Goal: Information Seeking & Learning: Learn about a topic

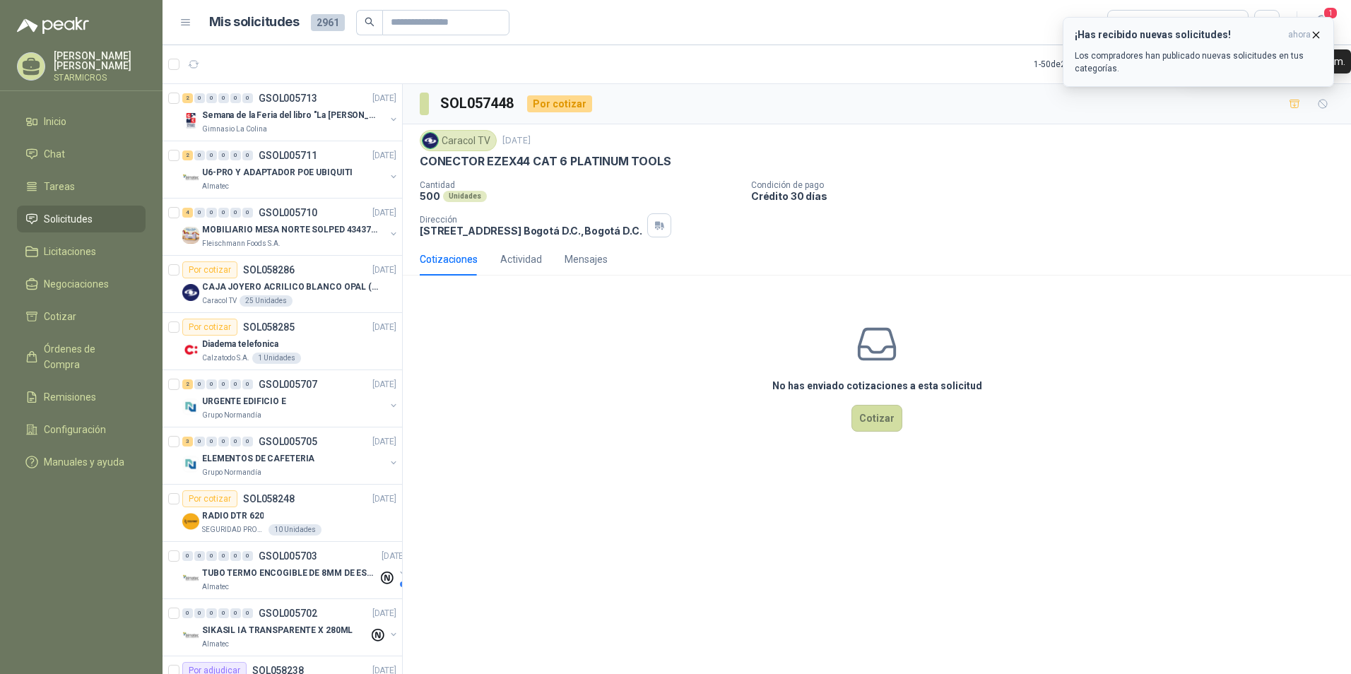
click at [1078, 37] on icon "button" at bounding box center [1316, 35] width 12 height 12
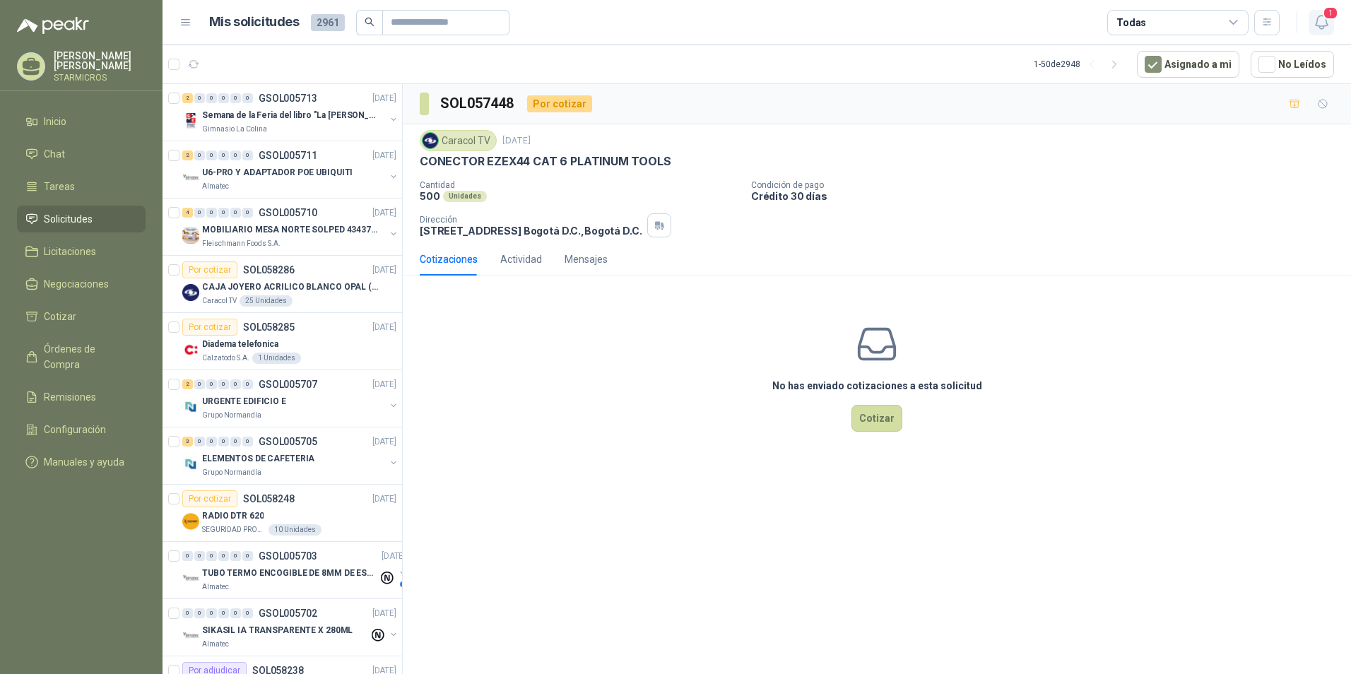
click at [1078, 15] on span "1" at bounding box center [1331, 12] width 16 height 13
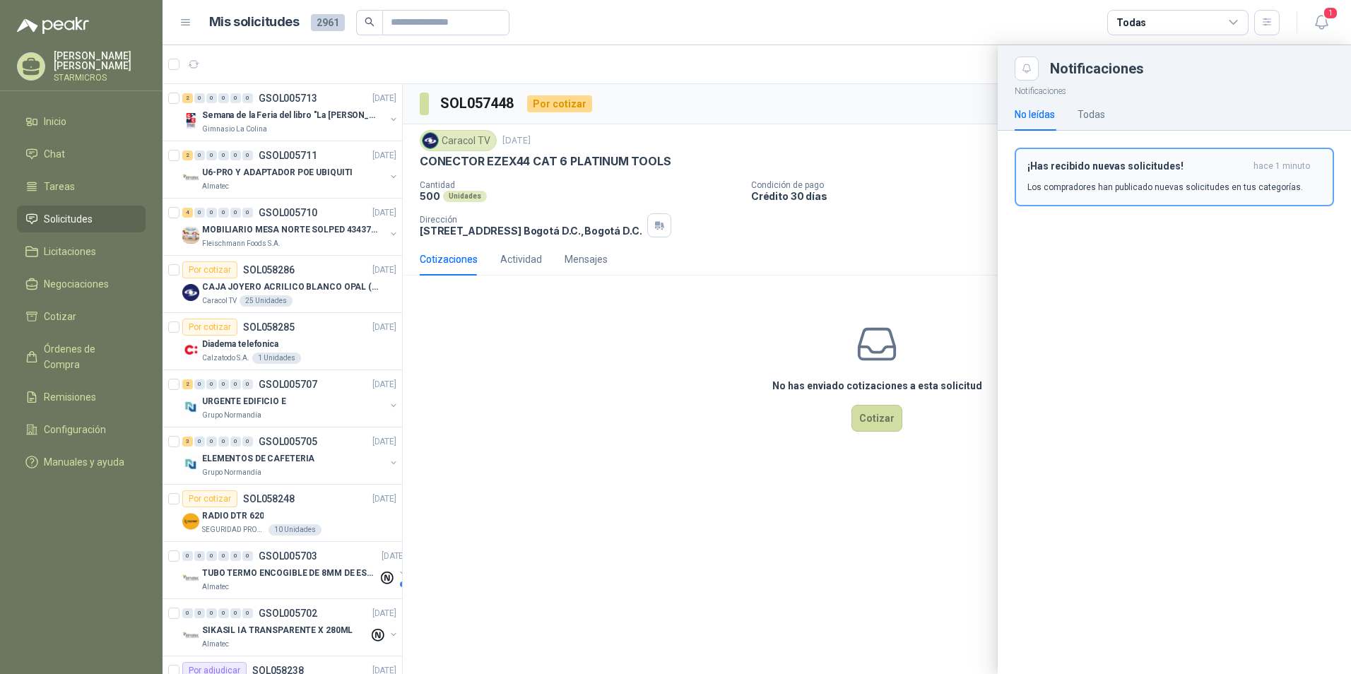
click at [1078, 201] on button "¡Has recibido nuevas solicitudes! hace 1 minuto Los compradores han publicado n…" at bounding box center [1174, 177] width 319 height 59
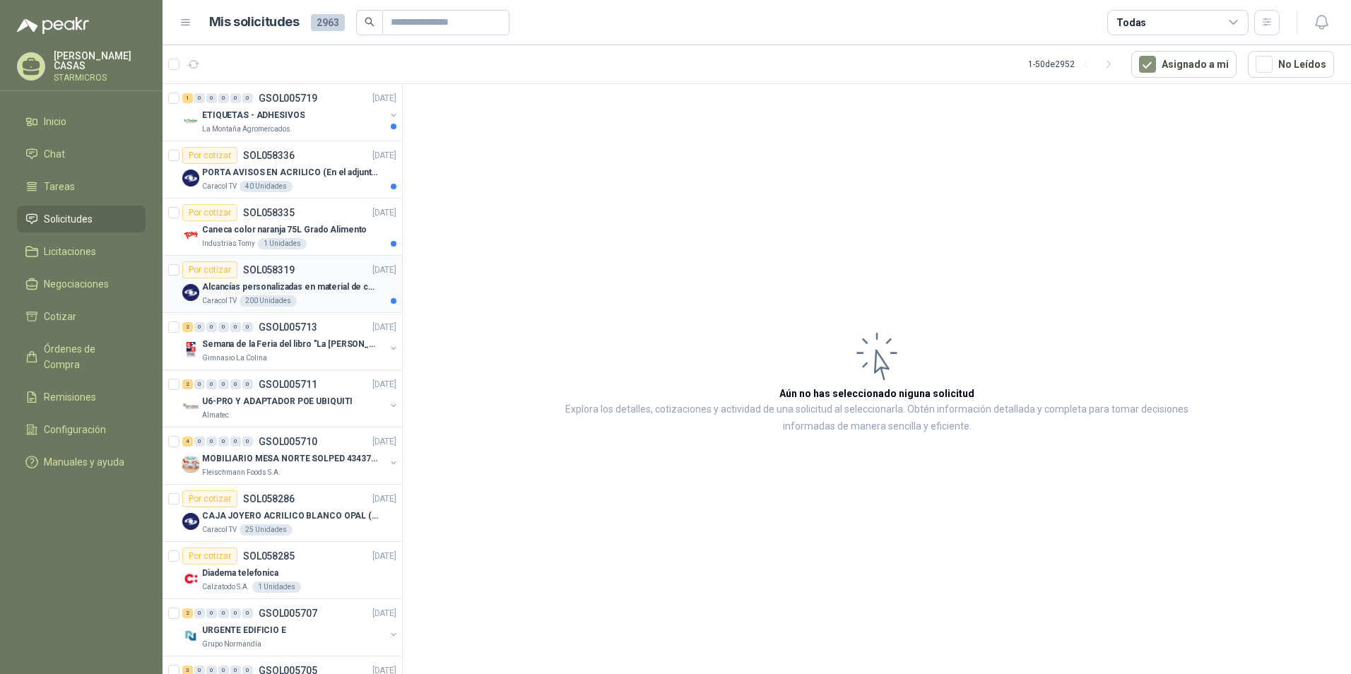
click at [353, 298] on div "Caracol TV 200 Unidades" at bounding box center [299, 300] width 194 height 11
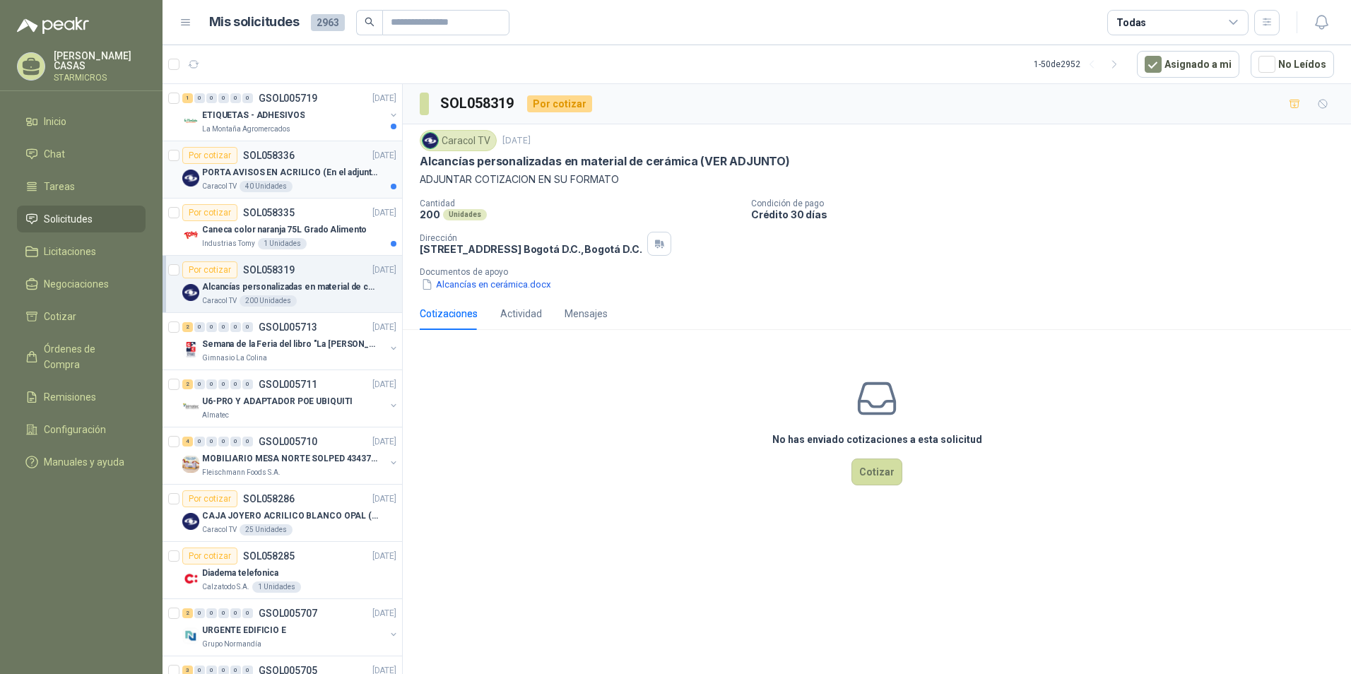
click at [307, 171] on p "PORTA AVISOS EN ACRILICO (En el adjunto mas informacion)" at bounding box center [290, 172] width 176 height 13
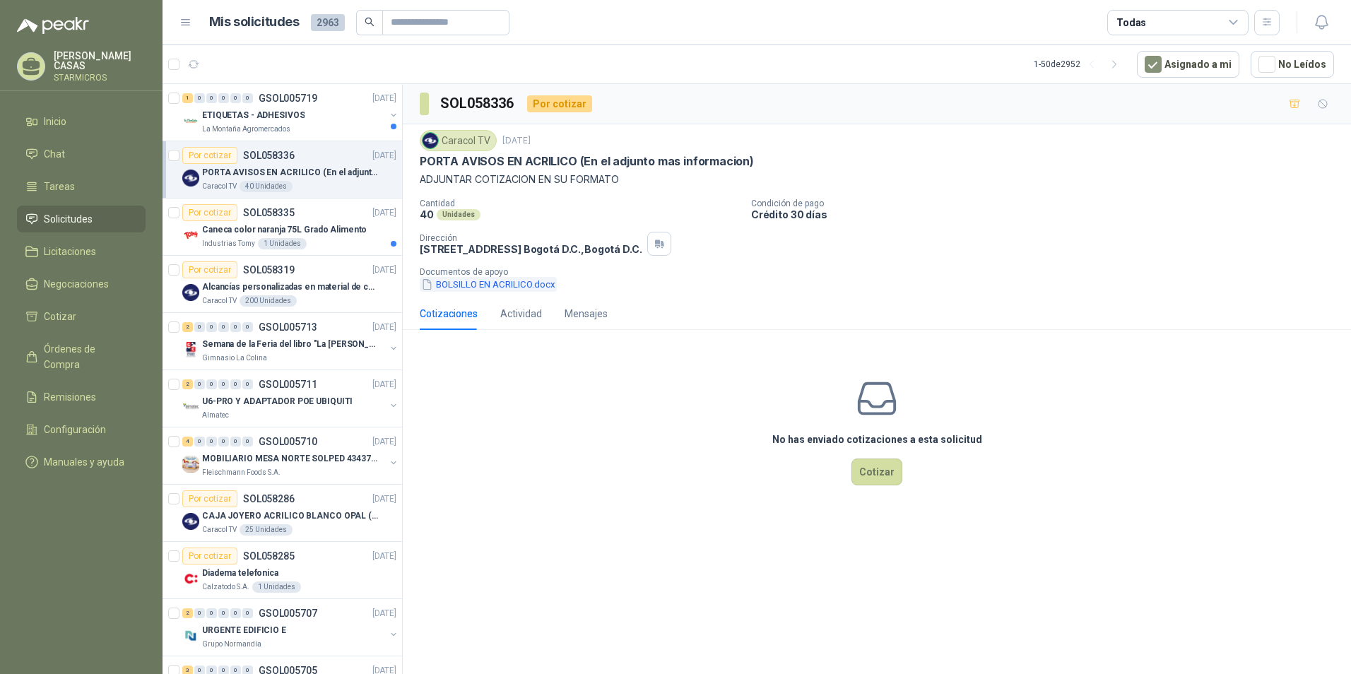
click at [478, 286] on button "BOLSILLO EN ACRILICO.docx" at bounding box center [488, 284] width 137 height 15
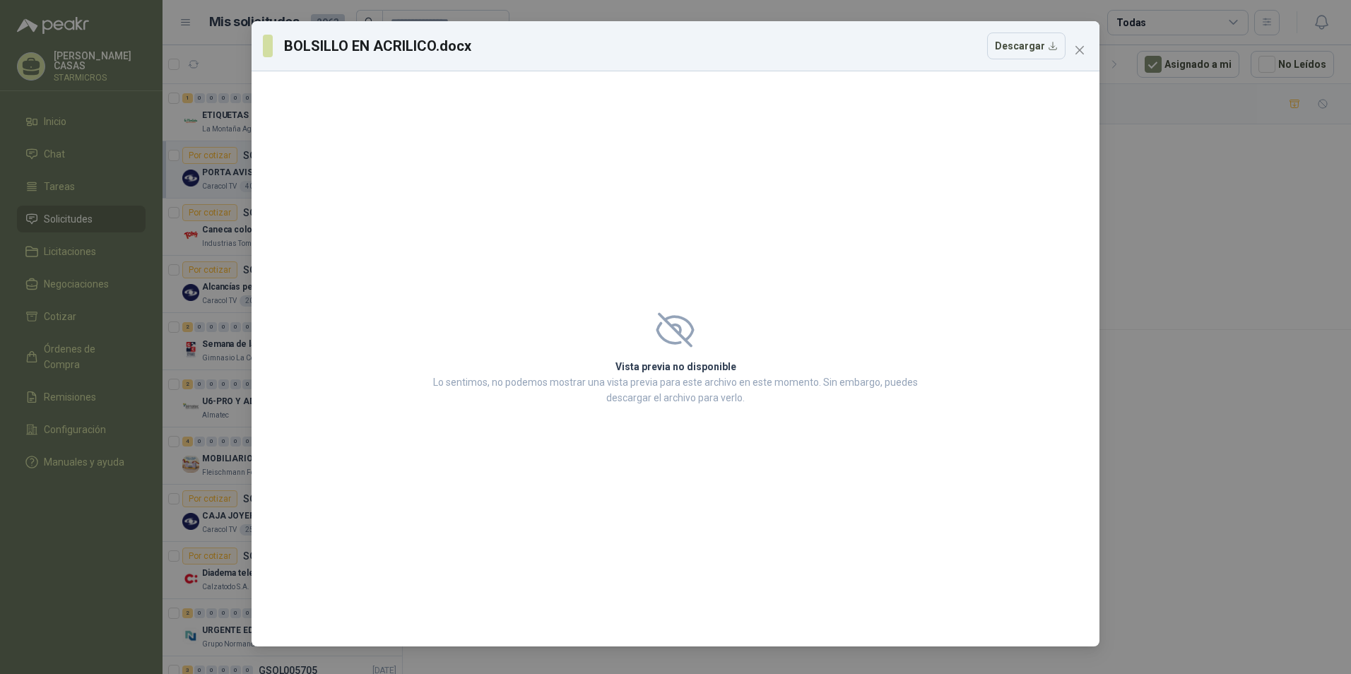
click at [1034, 40] on button "Descargar" at bounding box center [1026, 46] width 78 height 27
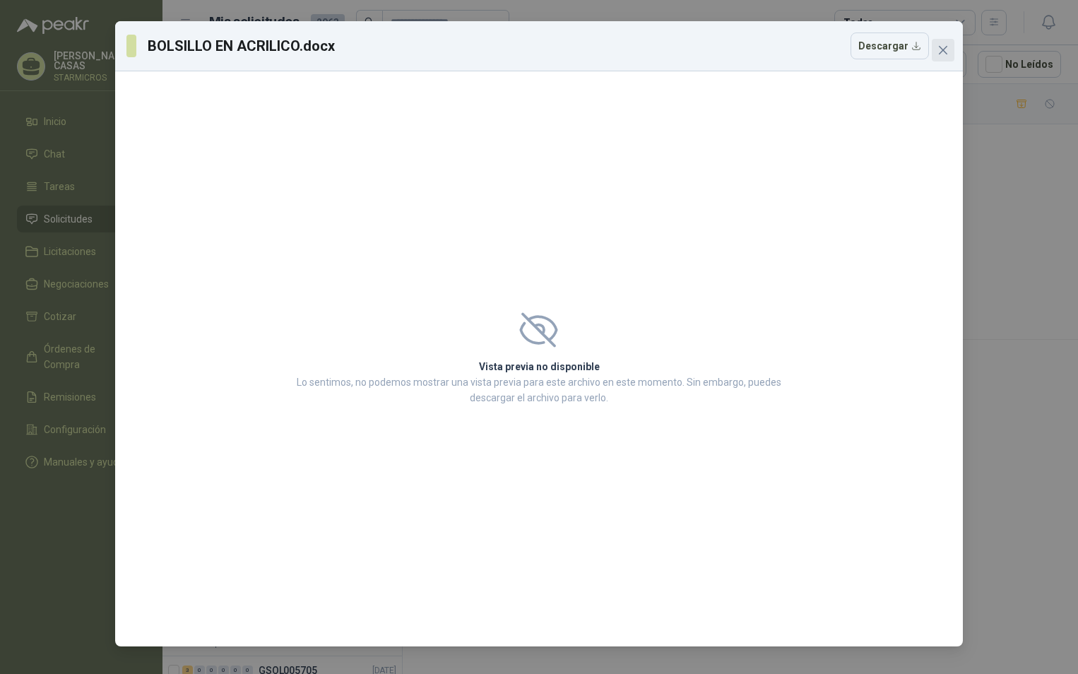
click at [937, 45] on span "Close" at bounding box center [943, 50] width 23 height 11
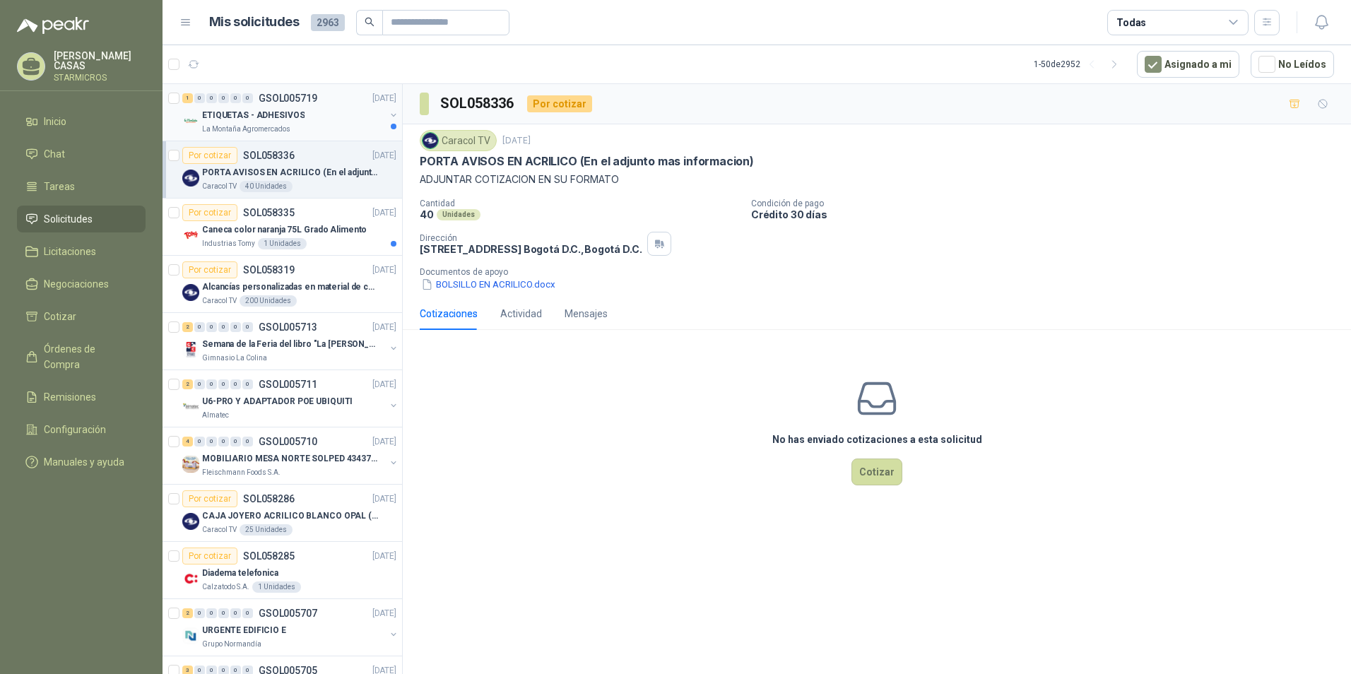
click at [259, 120] on p "ETIQUETAS - ADHESIVOS" at bounding box center [253, 115] width 102 height 13
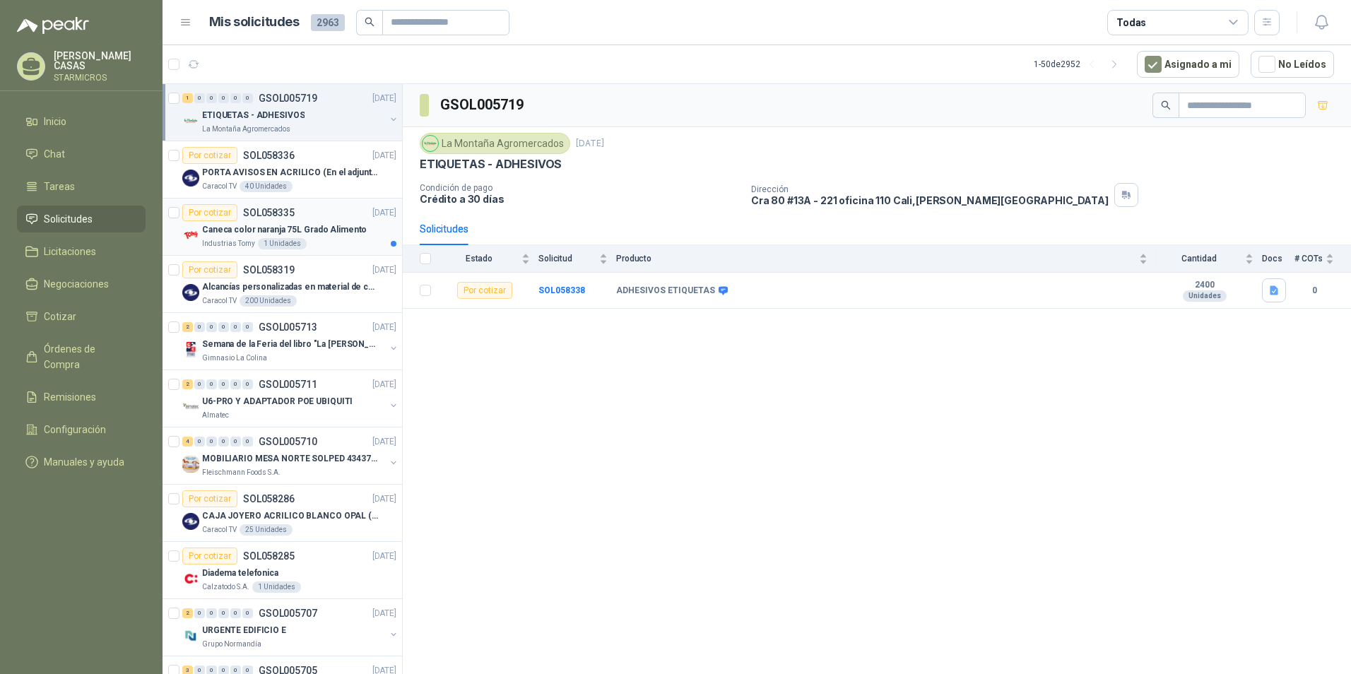
click at [322, 248] on div "Industrias Tomy 1 Unidades" at bounding box center [299, 243] width 194 height 11
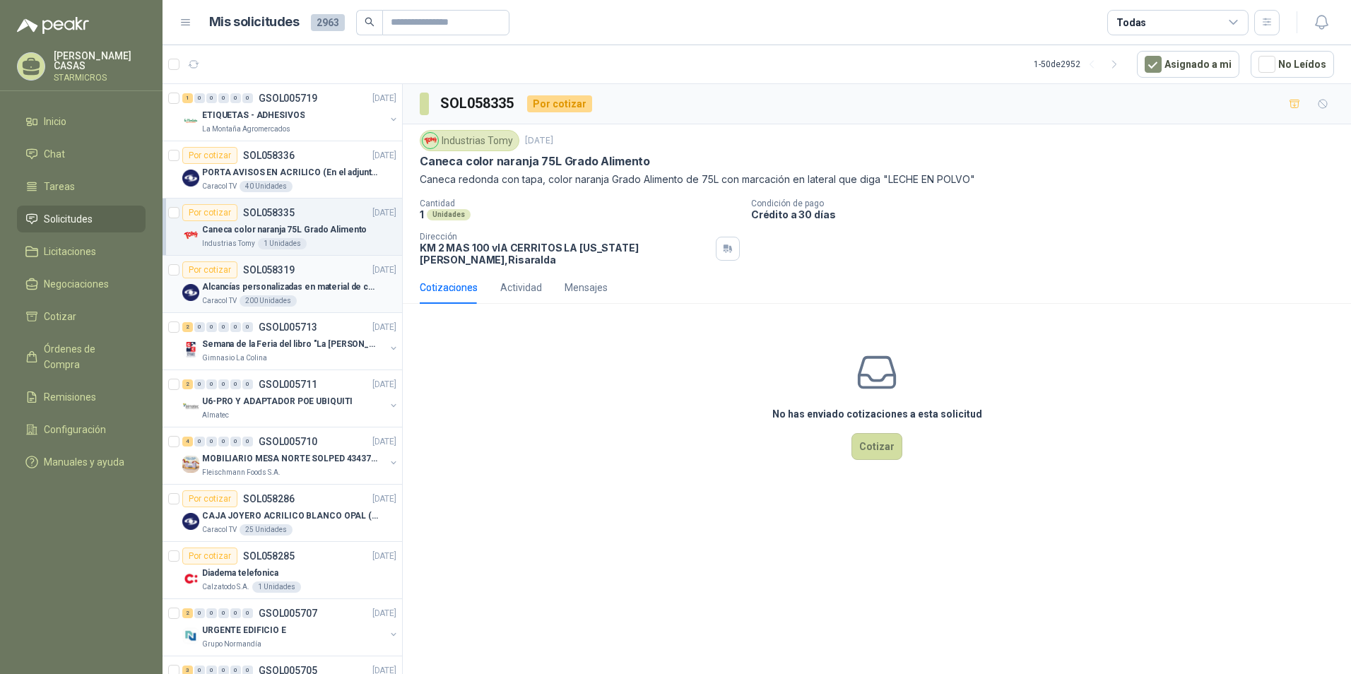
click at [312, 273] on div "Por cotizar SOL058319 02/10/25" at bounding box center [289, 269] width 214 height 17
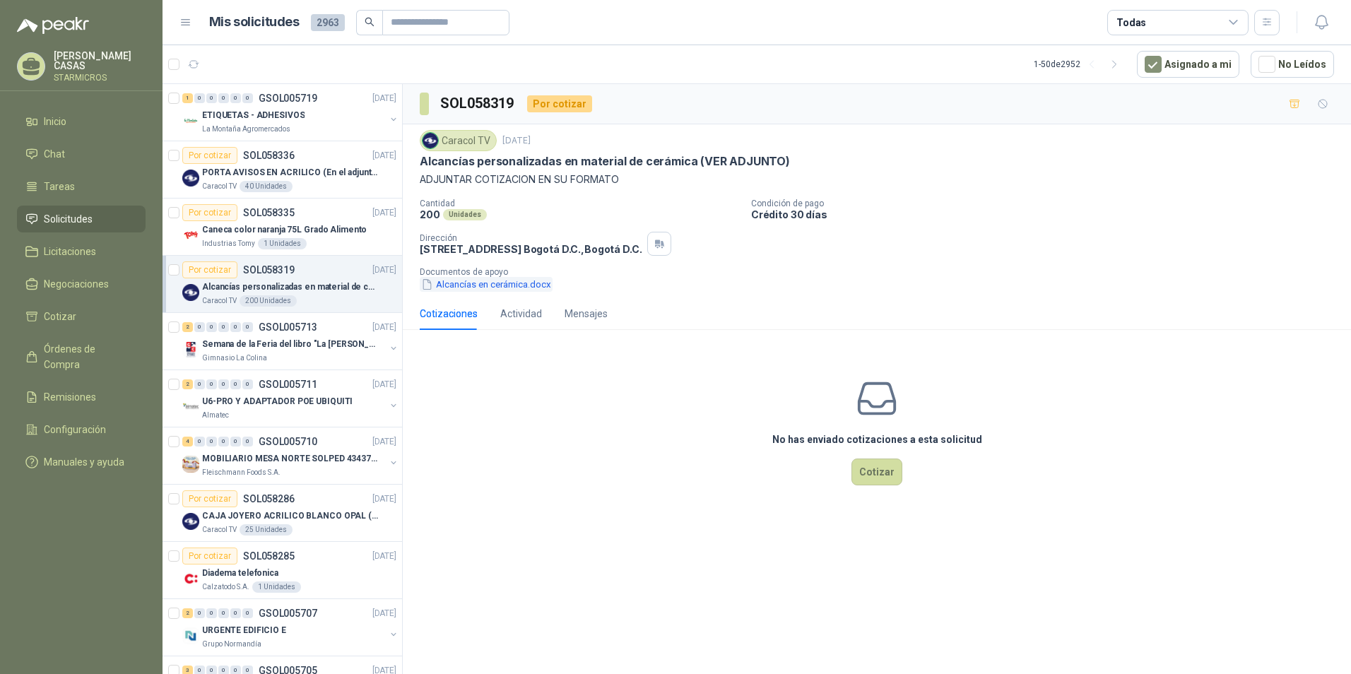
click at [475, 285] on button "Alcancías en cerámica.docx" at bounding box center [486, 284] width 133 height 15
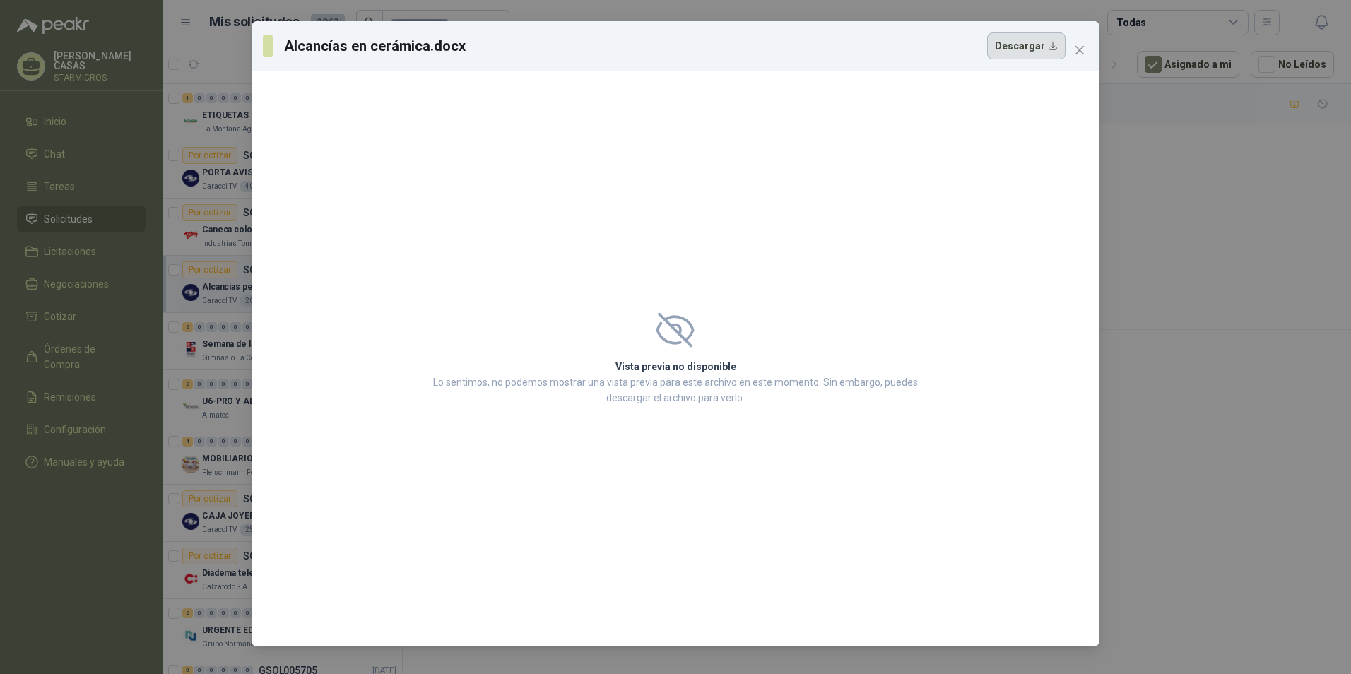
click at [1043, 57] on button "Descargar" at bounding box center [1026, 46] width 78 height 27
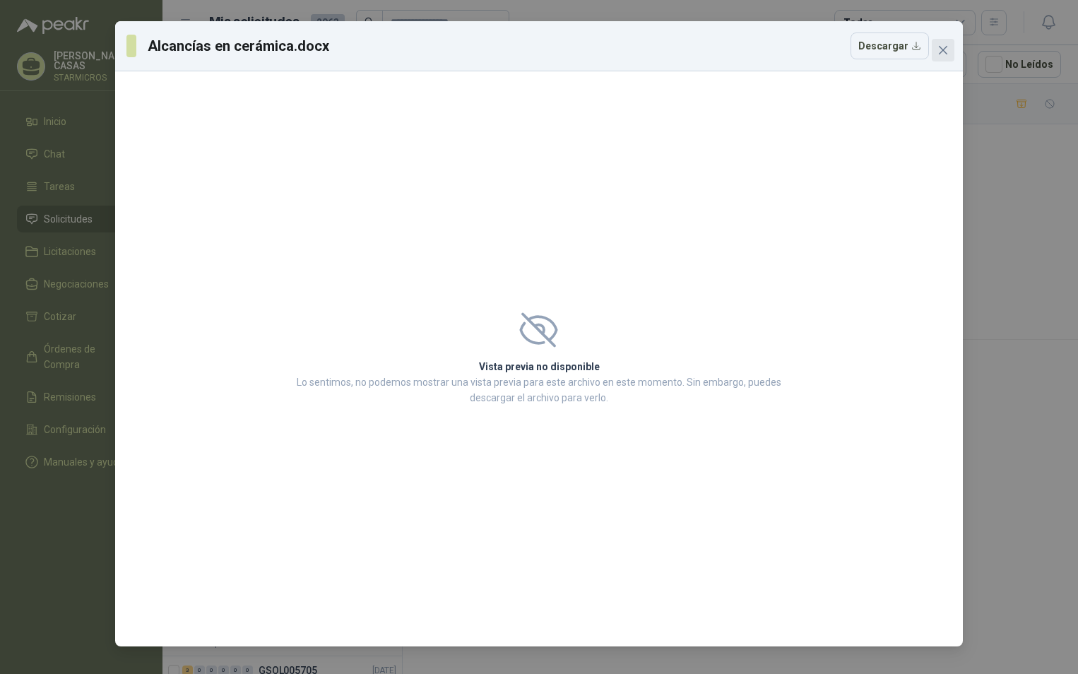
click at [934, 48] on span "Close" at bounding box center [943, 50] width 23 height 11
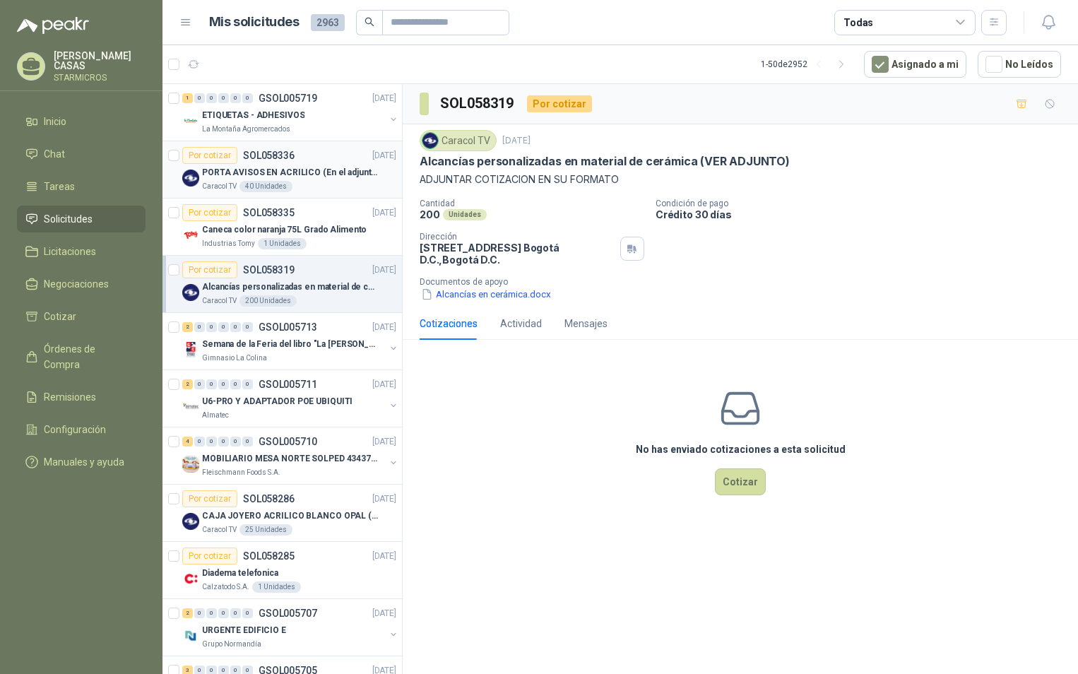
click at [318, 188] on div "Caracol TV 40 Unidades" at bounding box center [299, 186] width 194 height 11
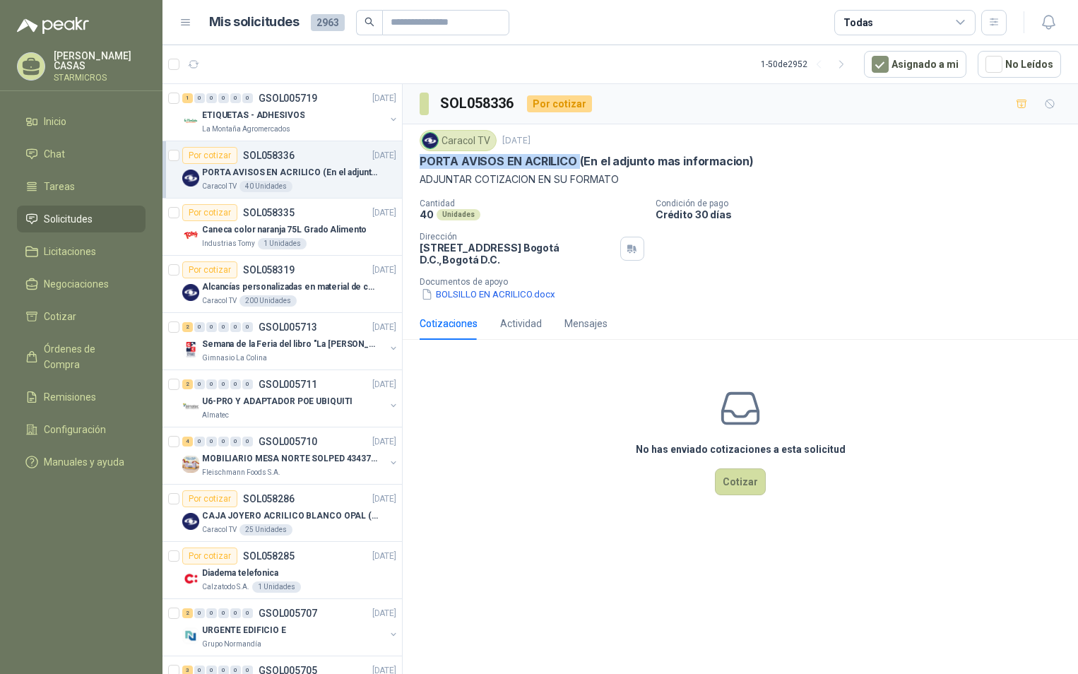
drag, startPoint x: 418, startPoint y: 163, endPoint x: 577, endPoint y: 164, distance: 158.3
click at [577, 164] on div "Caracol TV 2 oct, 2025 PORTA AVISOS EN ACRILICO (En el adjunto mas informacion)…" at bounding box center [741, 215] width 676 height 183
copy p "PORTA AVISOS EN ACRILICO"
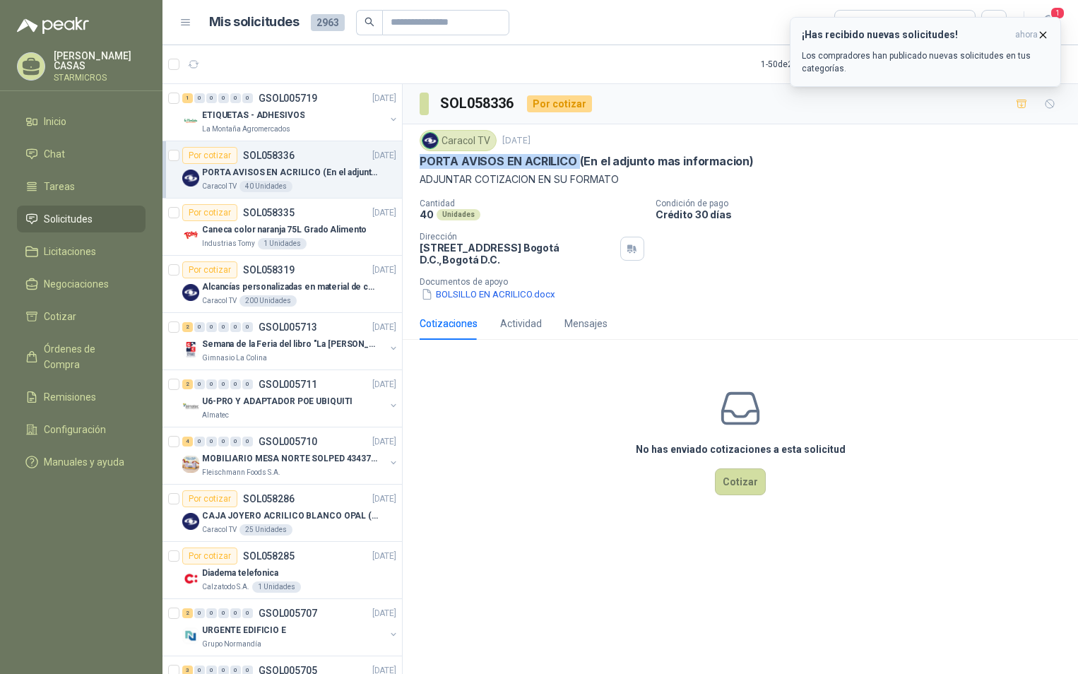
click at [947, 69] on p "Los compradores han publicado nuevas solicitudes en tus categorías." at bounding box center [925, 61] width 247 height 25
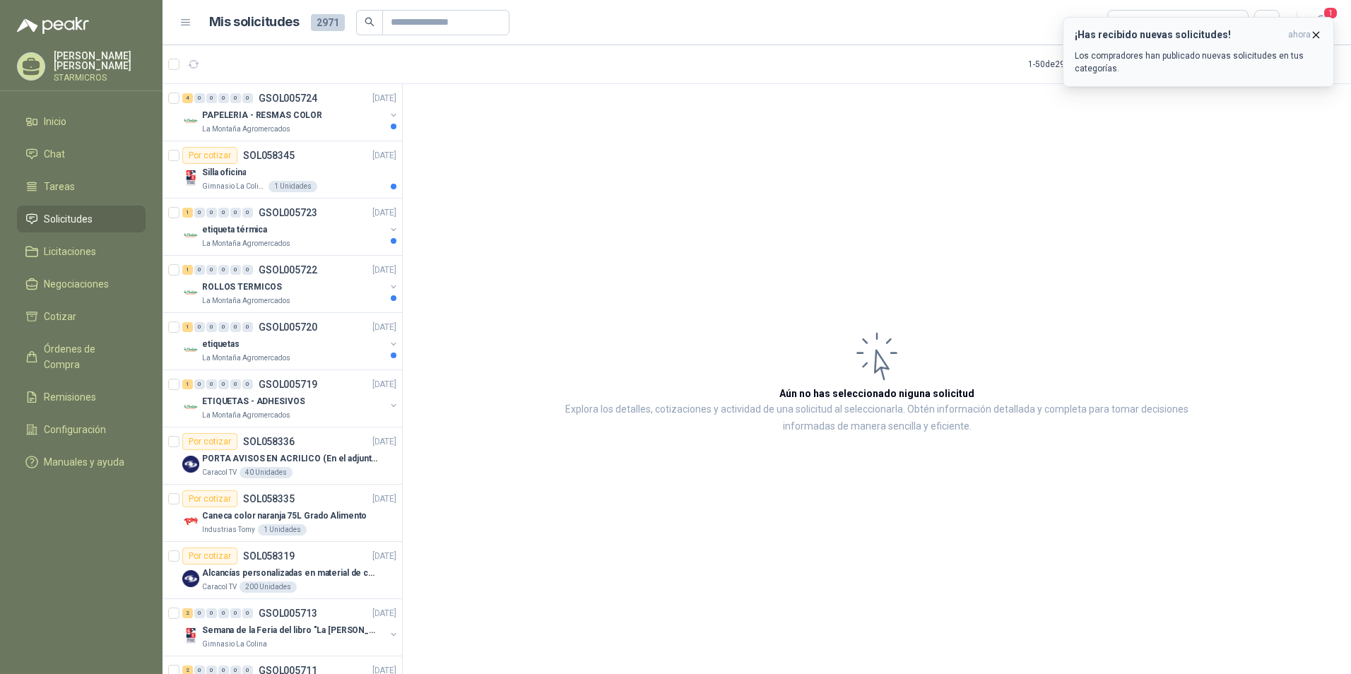
click at [1134, 37] on h3 "¡Has recibido nuevas solicitudes!" at bounding box center [1179, 35] width 208 height 12
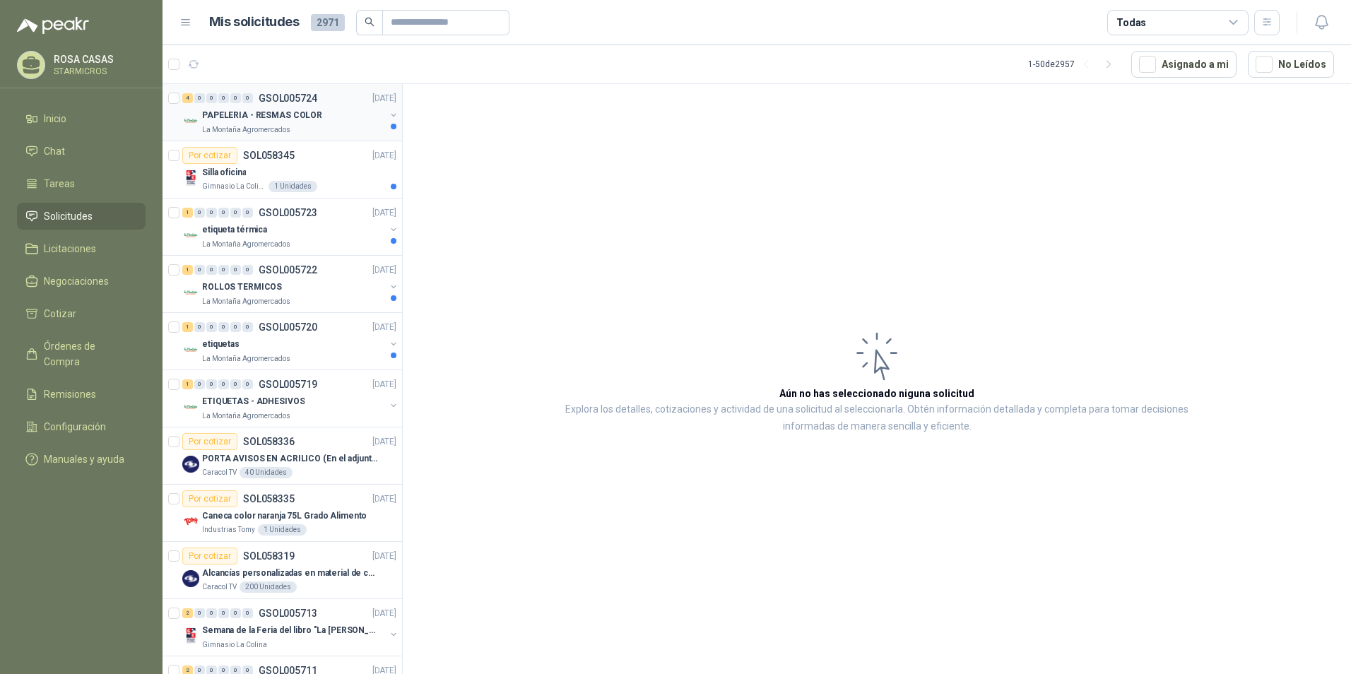
click at [334, 129] on div "La Montaña Agromercados" at bounding box center [293, 129] width 183 height 11
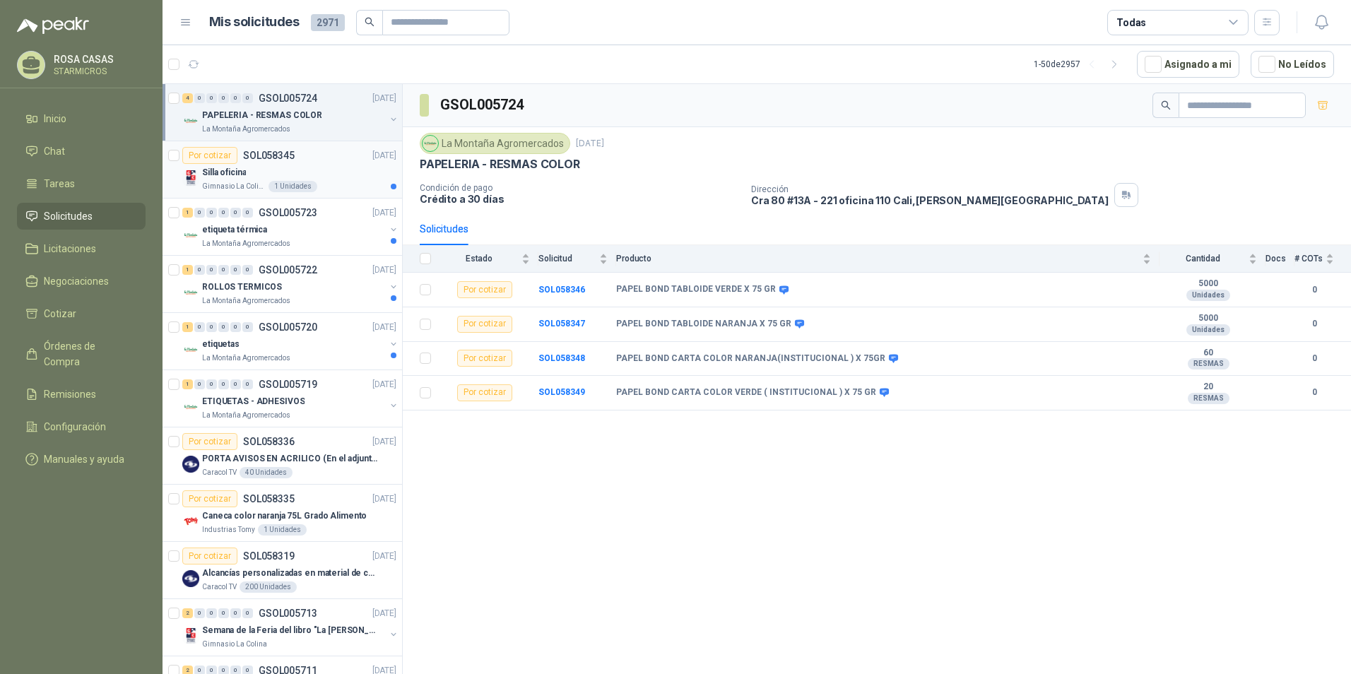
click at [331, 184] on div "Gimnasio La Colina 1 Unidades" at bounding box center [299, 186] width 194 height 11
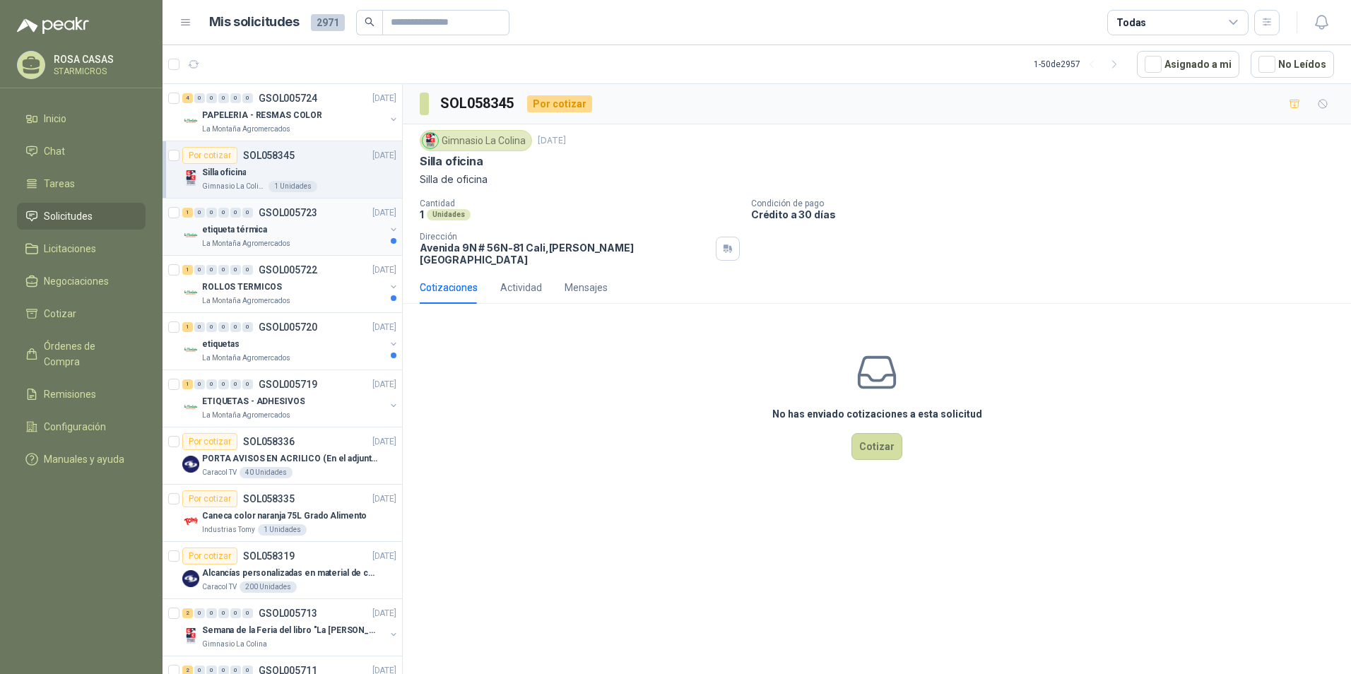
click at [308, 233] on div "etiqueta térmica" at bounding box center [293, 229] width 183 height 17
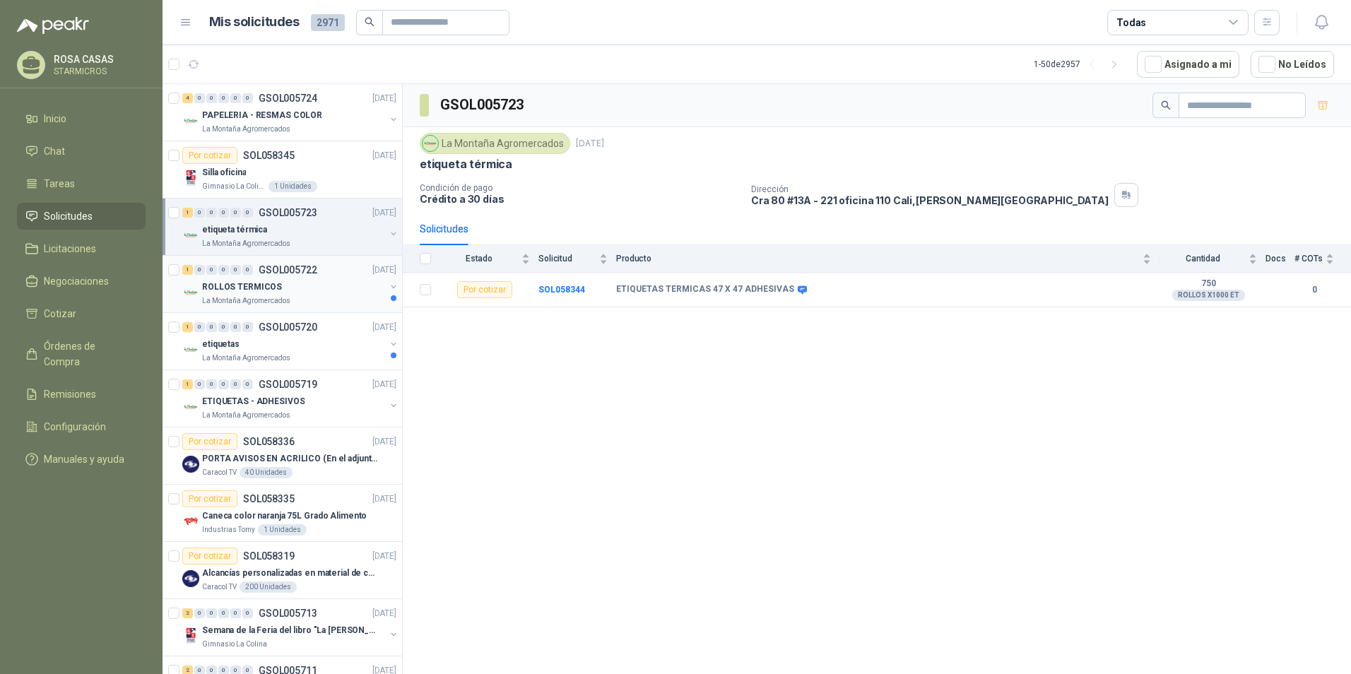
click at [305, 278] on div "1 0 0 0 0 0 GSOL005722 02/10/25" at bounding box center [290, 269] width 217 height 17
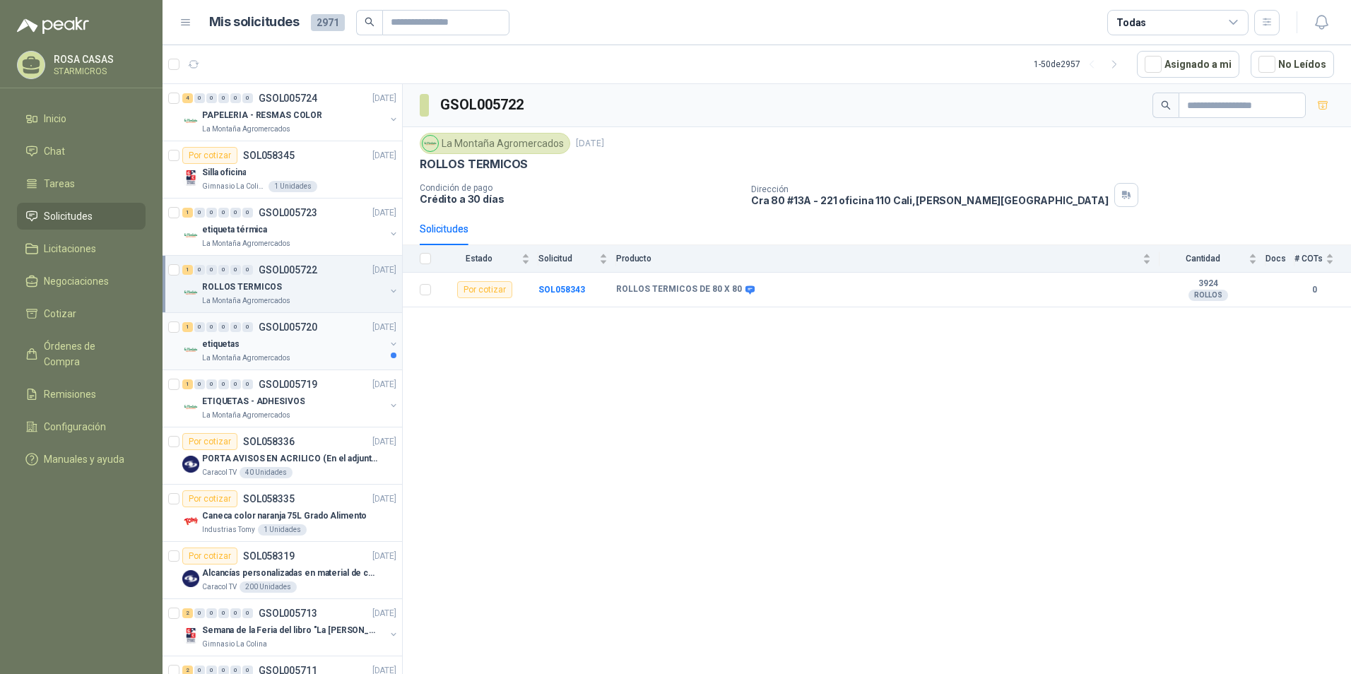
click at [288, 345] on div "etiquetas" at bounding box center [293, 344] width 183 height 17
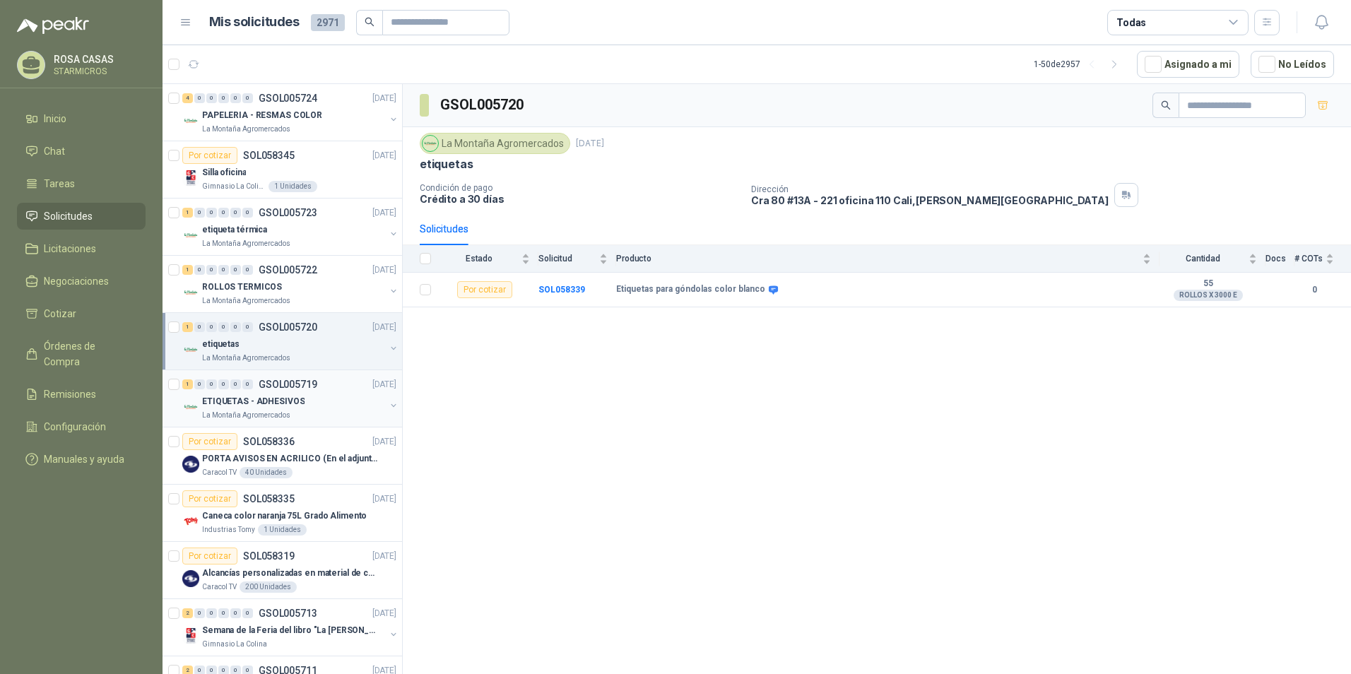
scroll to position [71, 0]
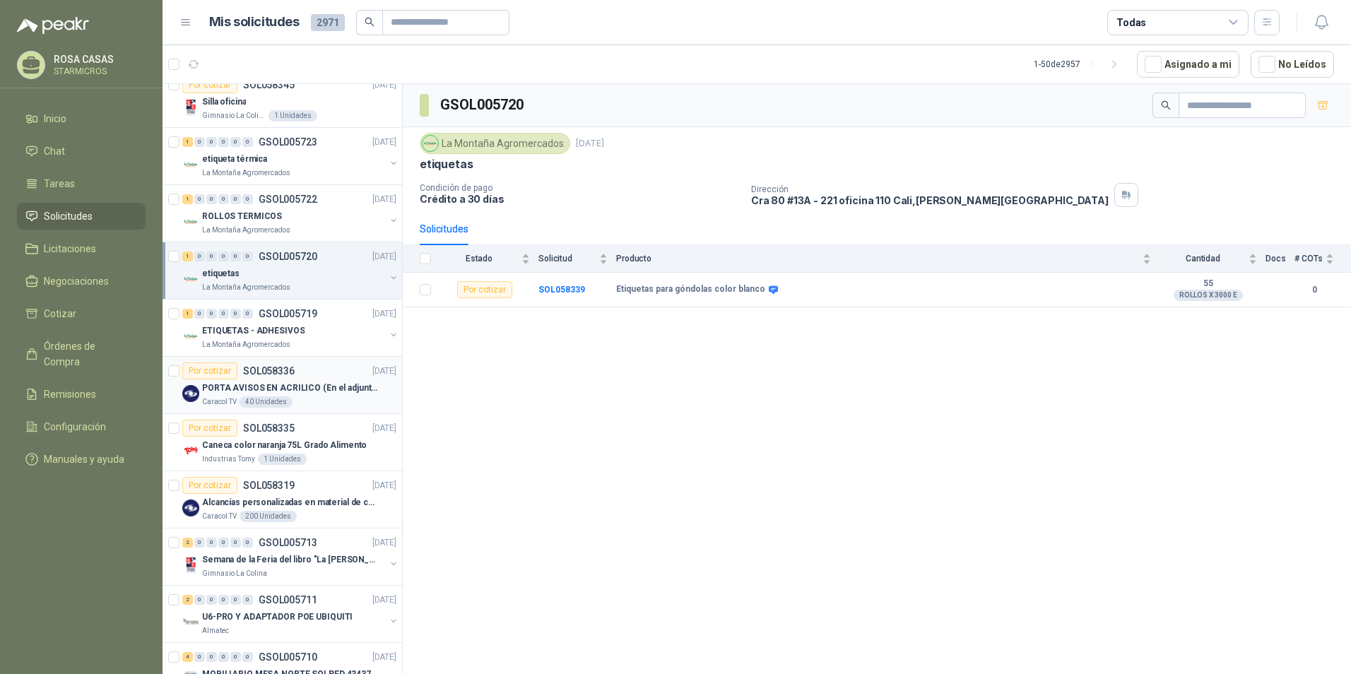
click at [331, 403] on div "Caracol TV 40 Unidades" at bounding box center [299, 401] width 194 height 11
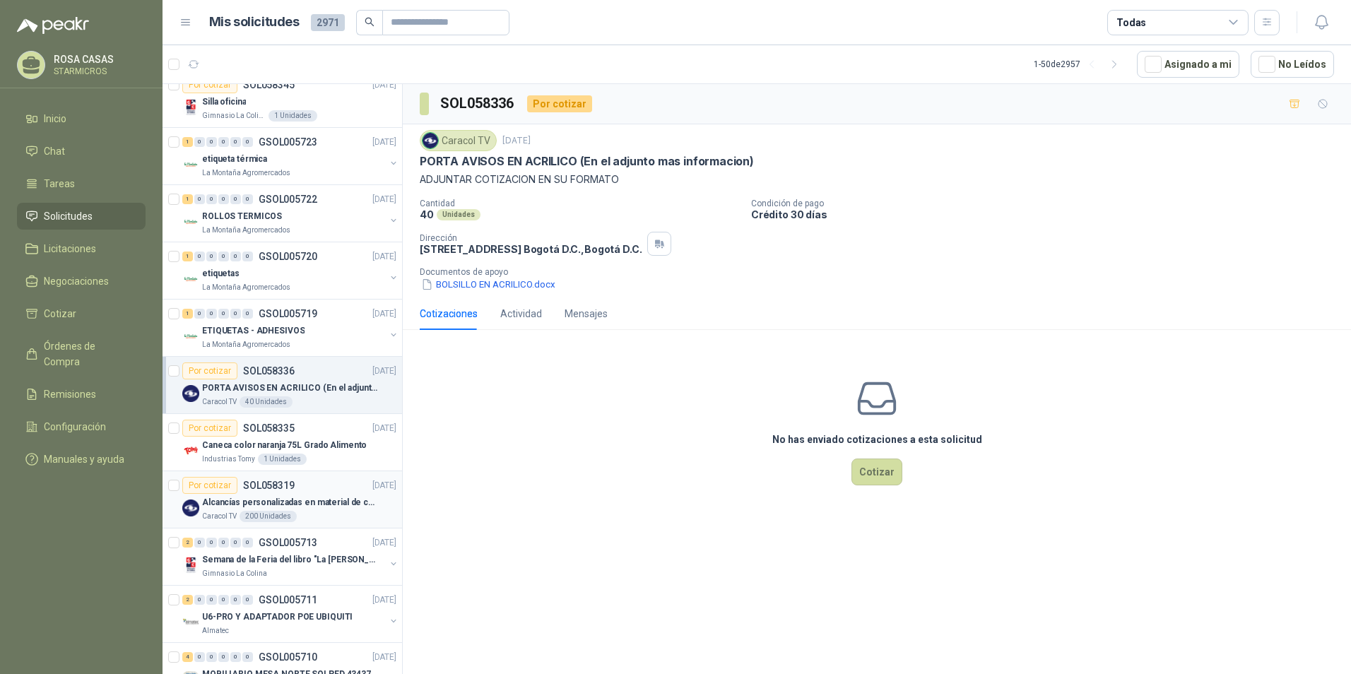
click at [355, 507] on p "Alcancías personalizadas en material de cerámica (VER ADJUNTO)" at bounding box center [290, 502] width 176 height 13
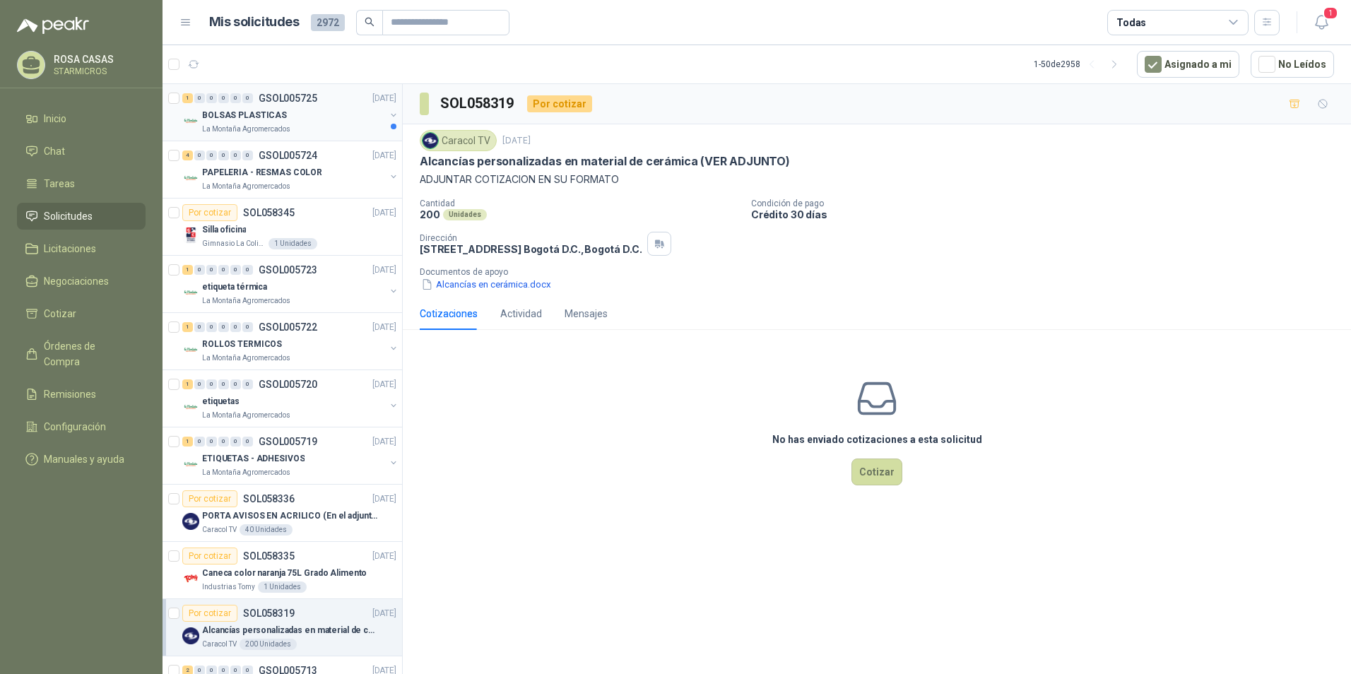
click at [295, 107] on div "BOLSAS PLASTICAS" at bounding box center [293, 115] width 183 height 17
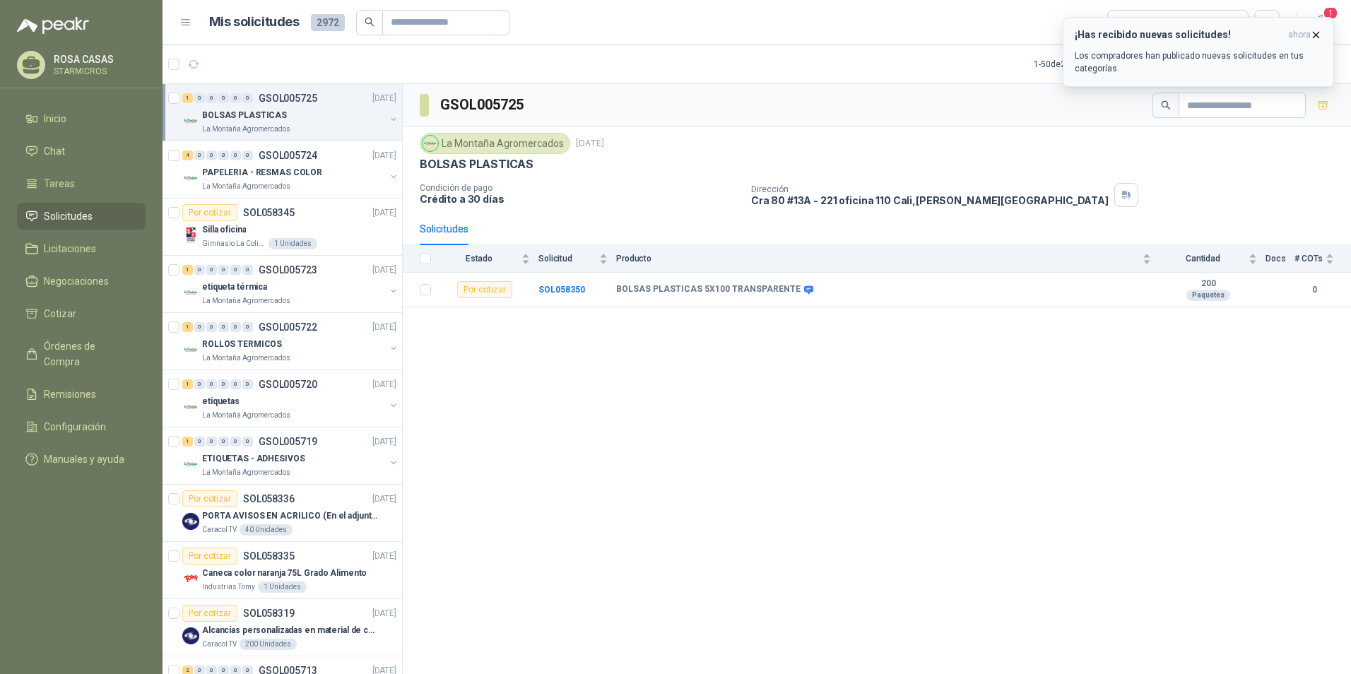
click at [1229, 63] on p "Los compradores han publicado nuevas solicitudes en tus categorías." at bounding box center [1198, 61] width 247 height 25
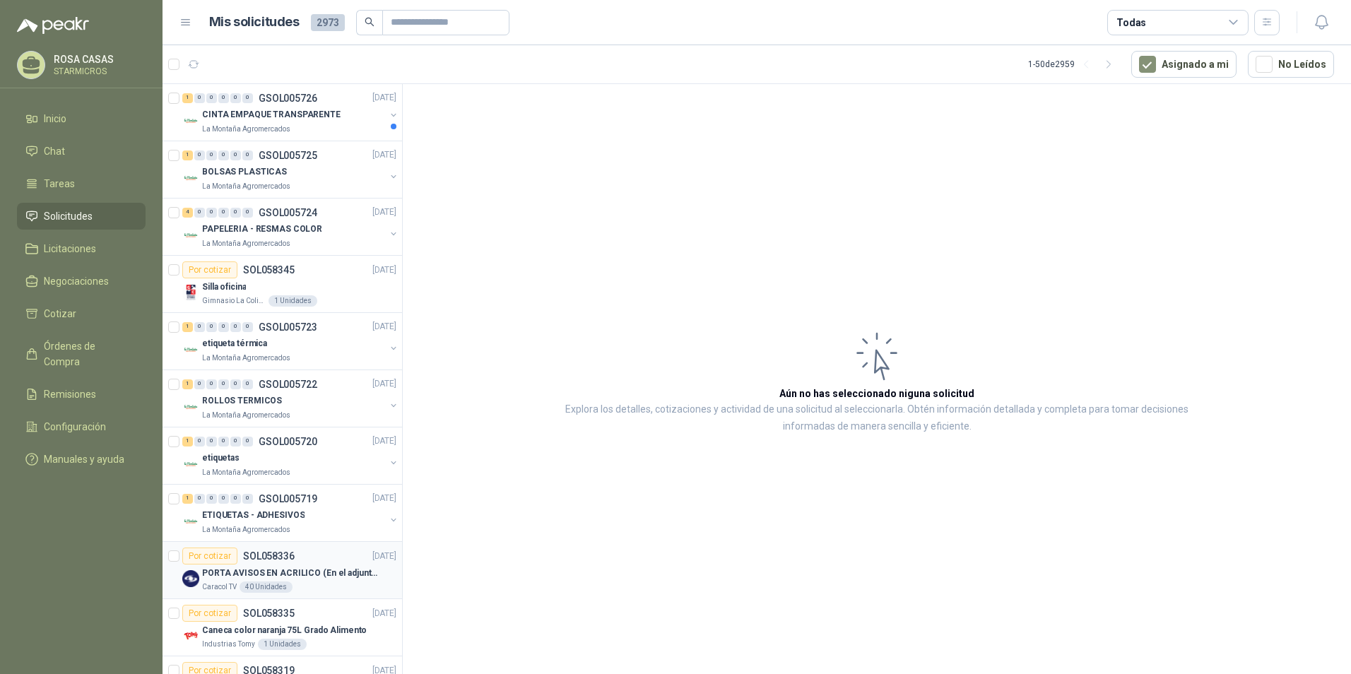
click at [288, 577] on p "PORTA AVISOS EN ACRILICO (En el adjunto mas informacion)" at bounding box center [290, 573] width 176 height 13
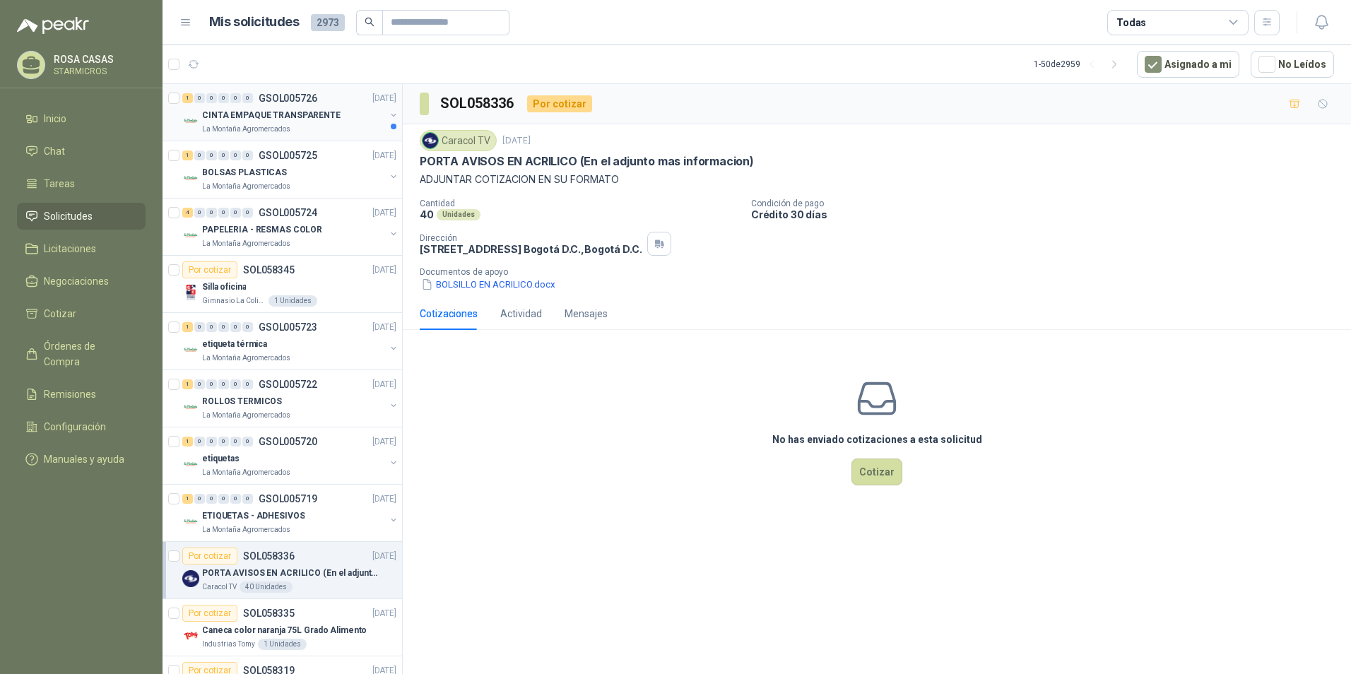
click at [300, 118] on p "CINTA EMPAQUE TRANSPARENTE" at bounding box center [271, 115] width 139 height 13
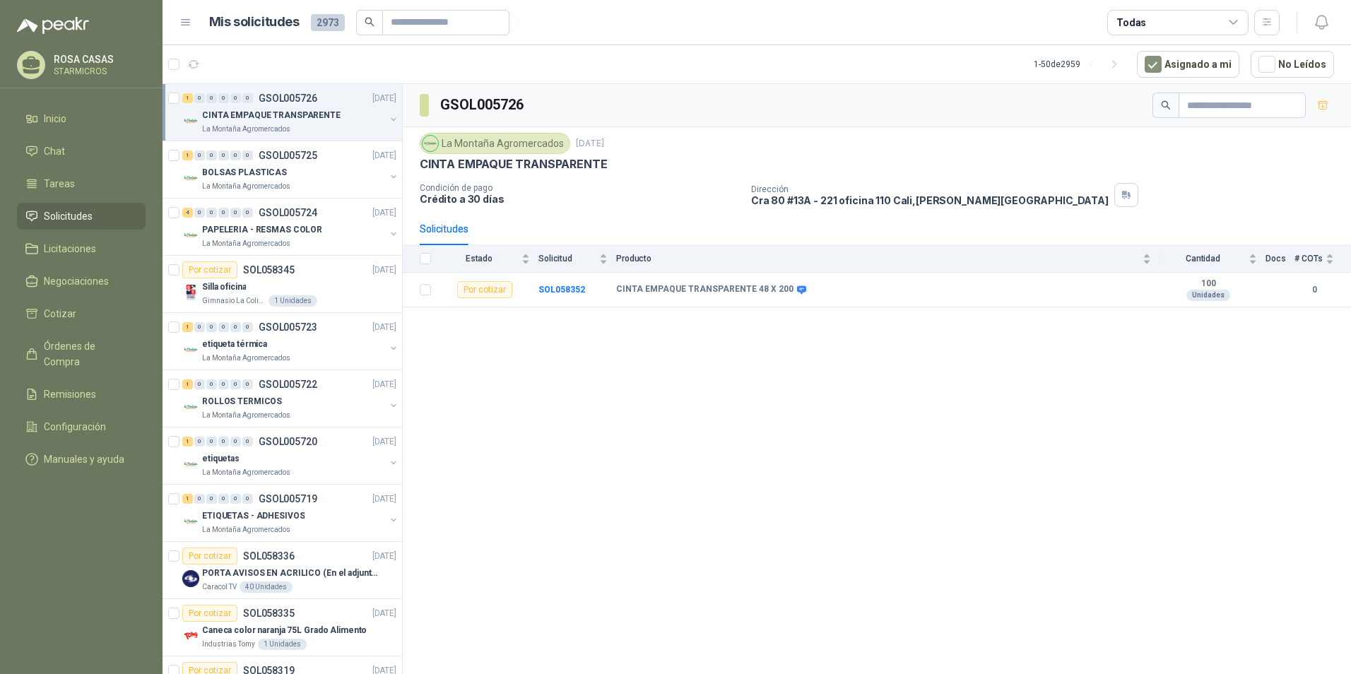
click at [912, 434] on div "GSOL005726 La Montaña Agromercados [DATE] CINTA EMPAQUE TRANSPARENTE Condición …" at bounding box center [877, 381] width 948 height 595
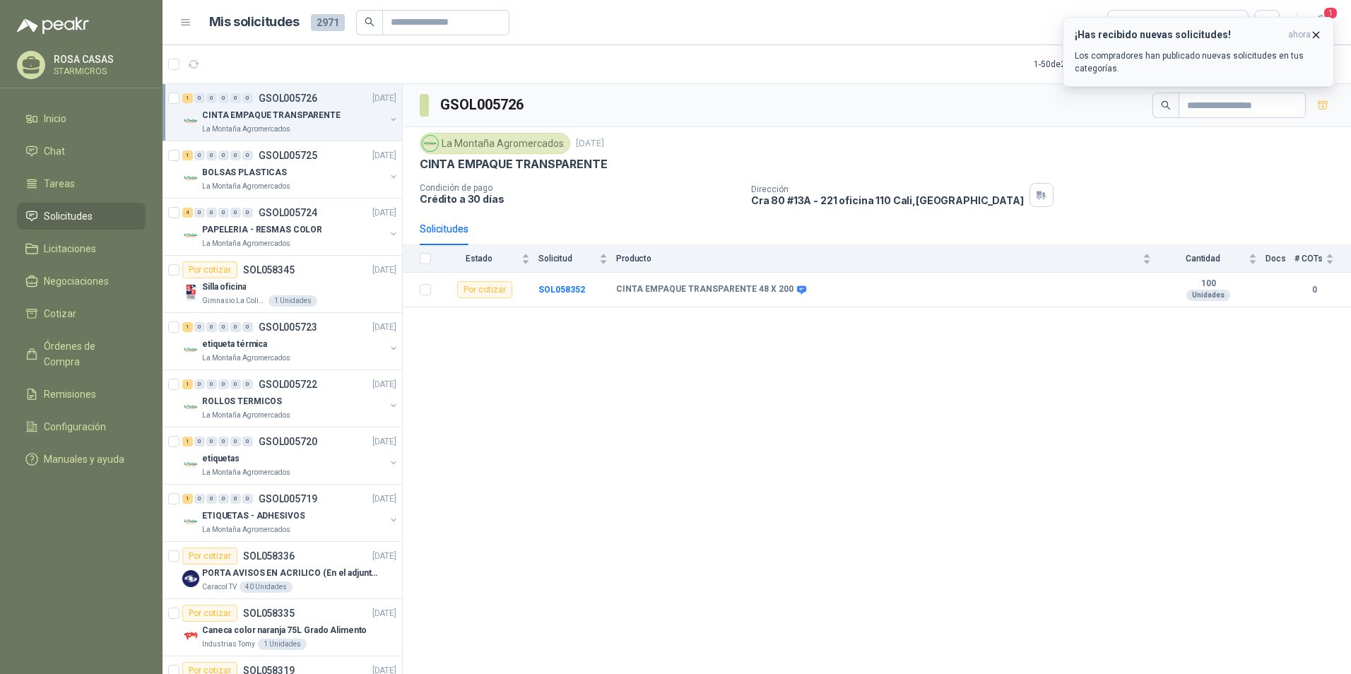
click at [1147, 47] on div "¡Has recibido nuevas solicitudes! ahora Los compradores han publicado nuevas so…" at bounding box center [1198, 52] width 247 height 46
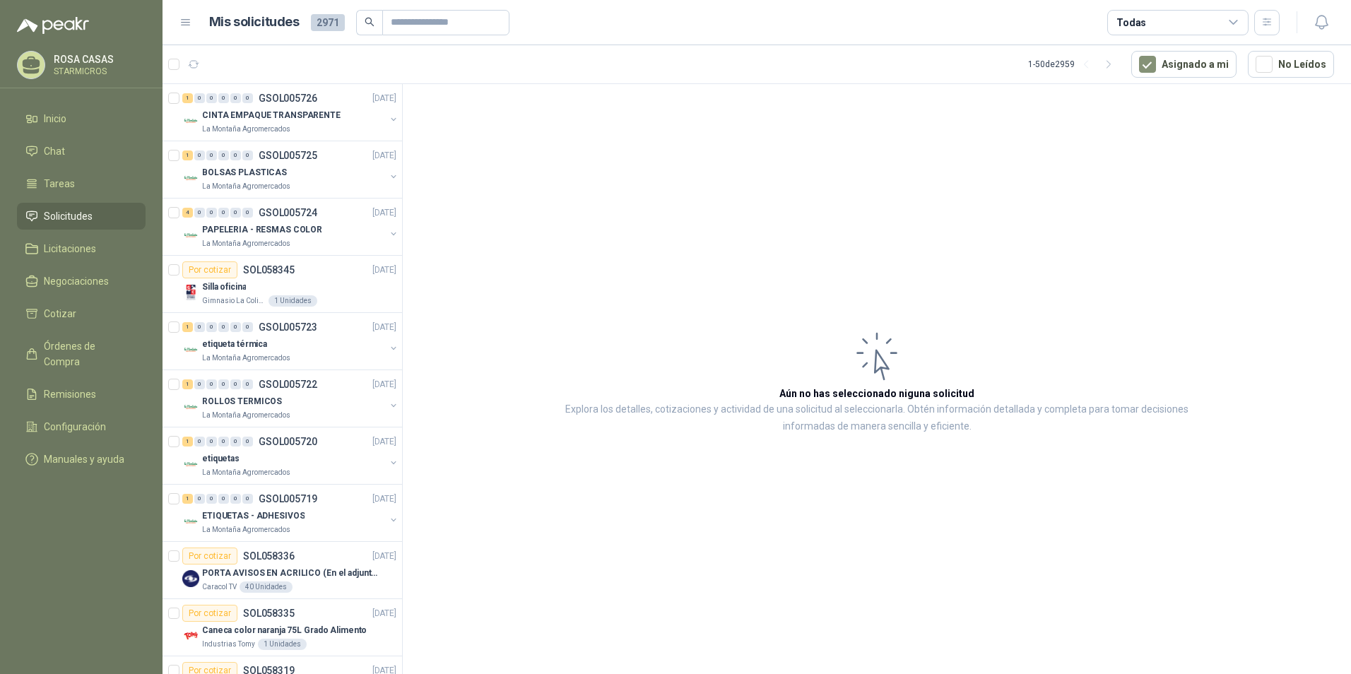
click at [495, 158] on article "Aún no has seleccionado niguna solicitud Explora los detalles, cotizaciones y a…" at bounding box center [877, 381] width 948 height 595
click at [701, 549] on article "Aún no has seleccionado niguna solicitud Explora los detalles, cotizaciones y a…" at bounding box center [877, 381] width 948 height 595
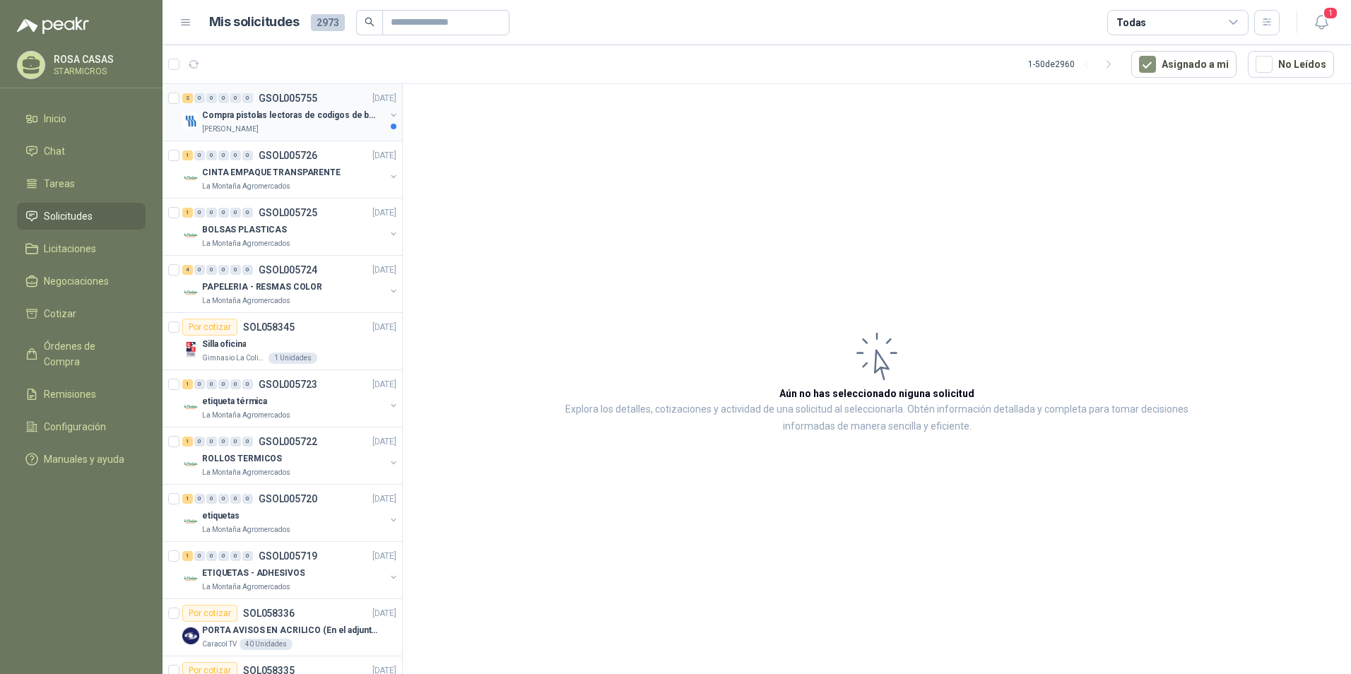
click at [336, 124] on div "Fresenius Kabi" at bounding box center [293, 129] width 183 height 11
